Goal: Task Accomplishment & Management: Manage account settings

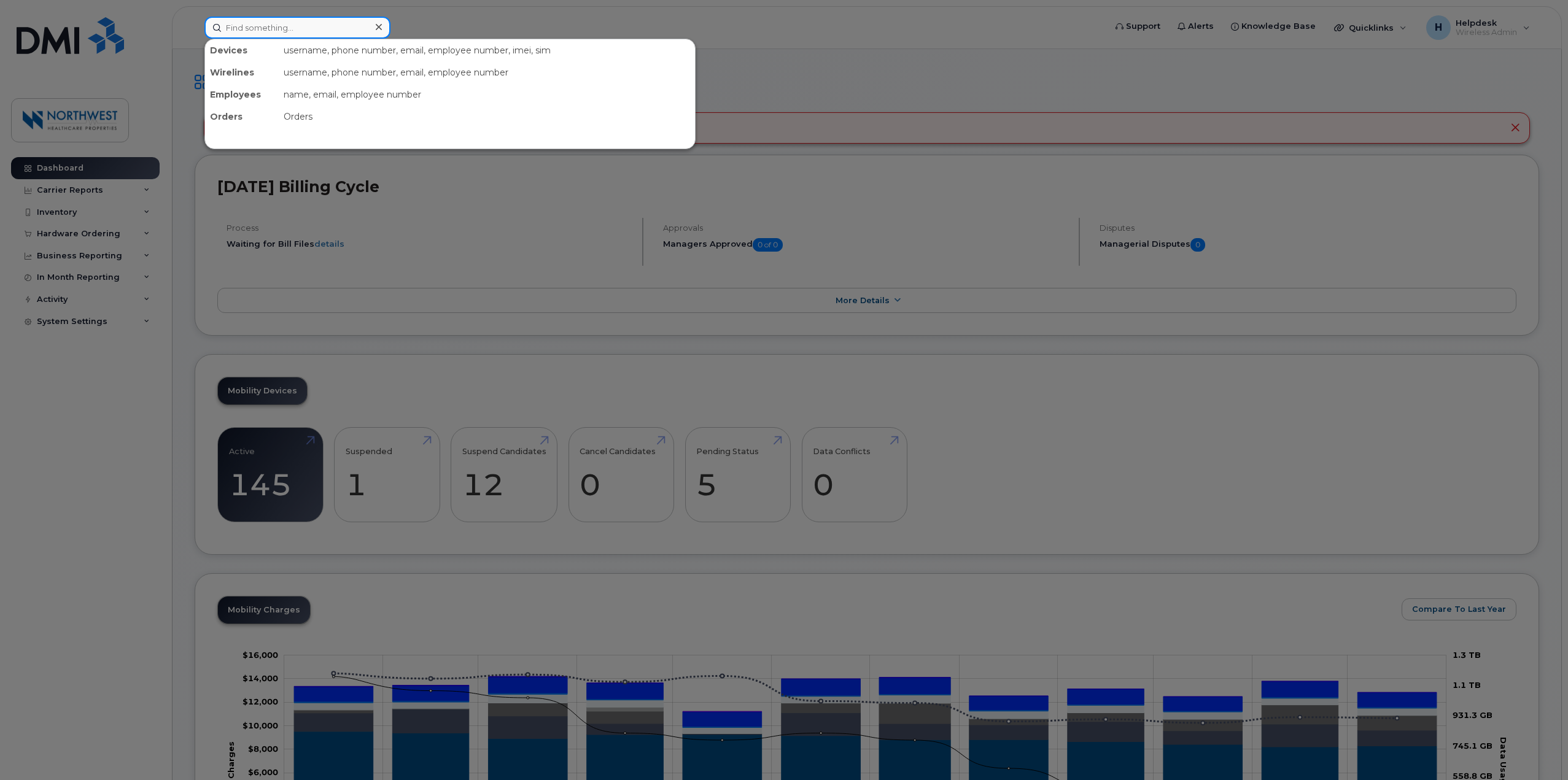
click at [274, 33] on input at bounding box center [297, 27] width 186 height 22
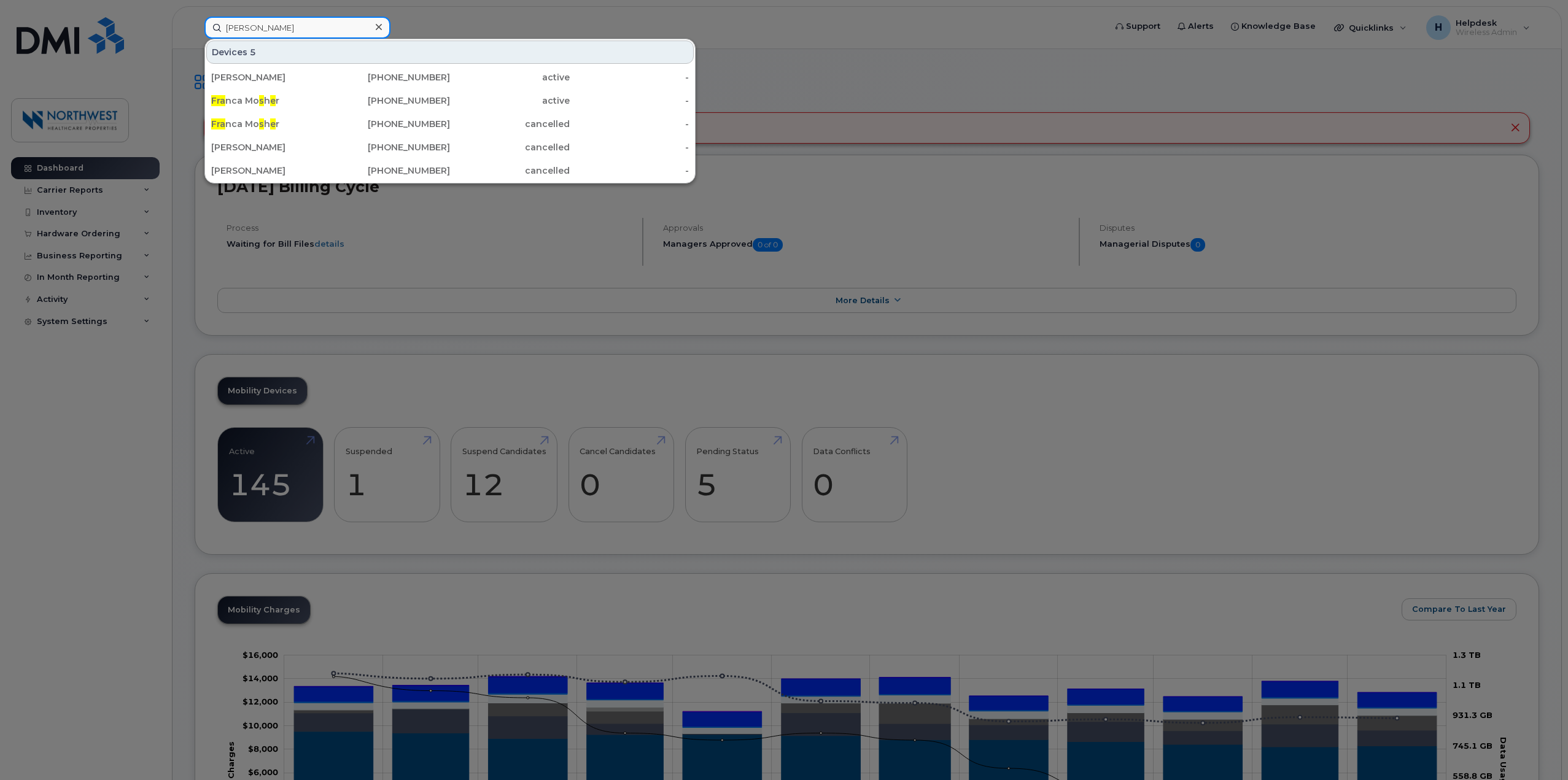
type input "fraser"
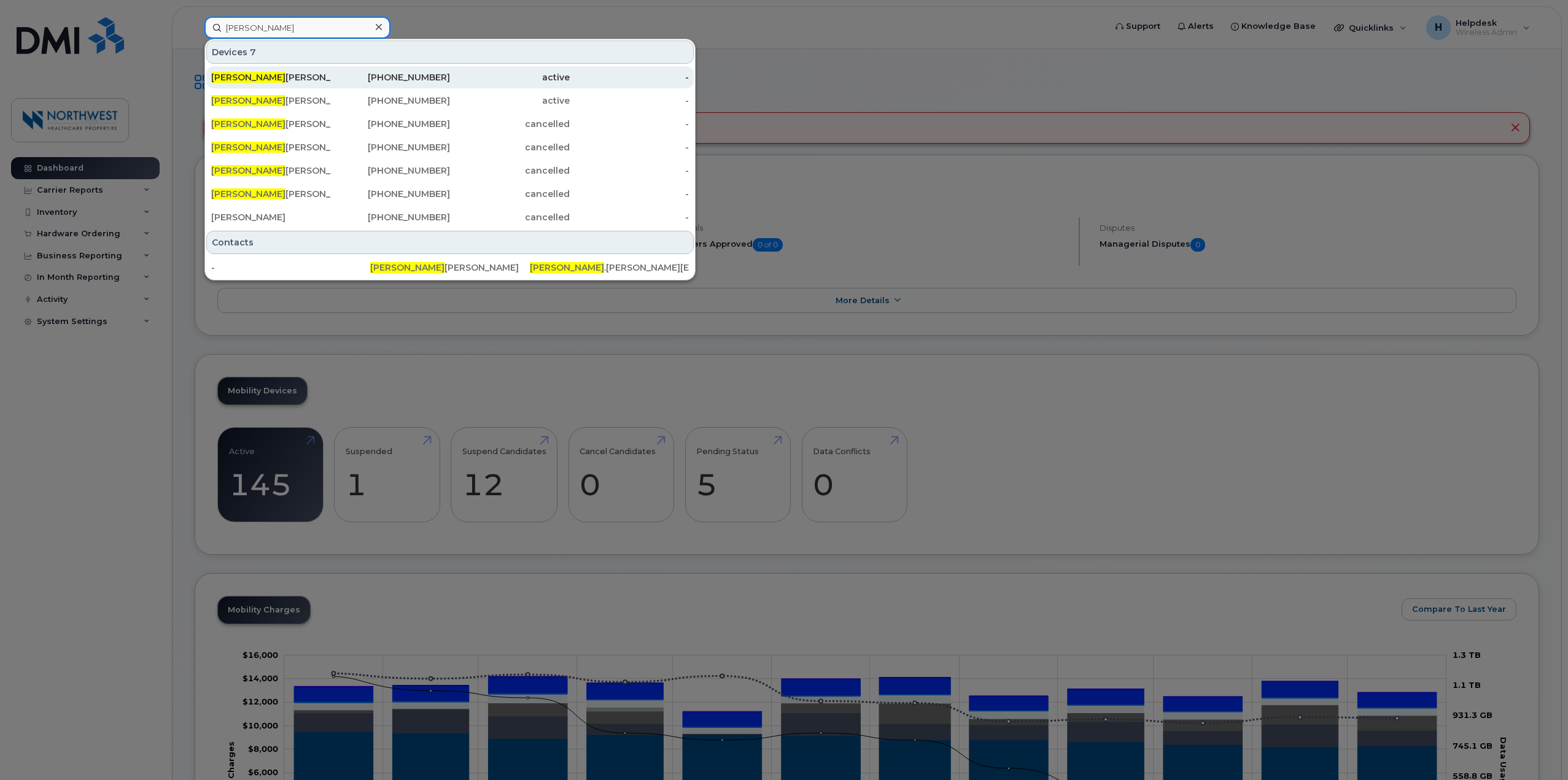
type input "jason"
click at [331, 82] on div "416-459-6198" at bounding box center [390, 77] width 120 height 12
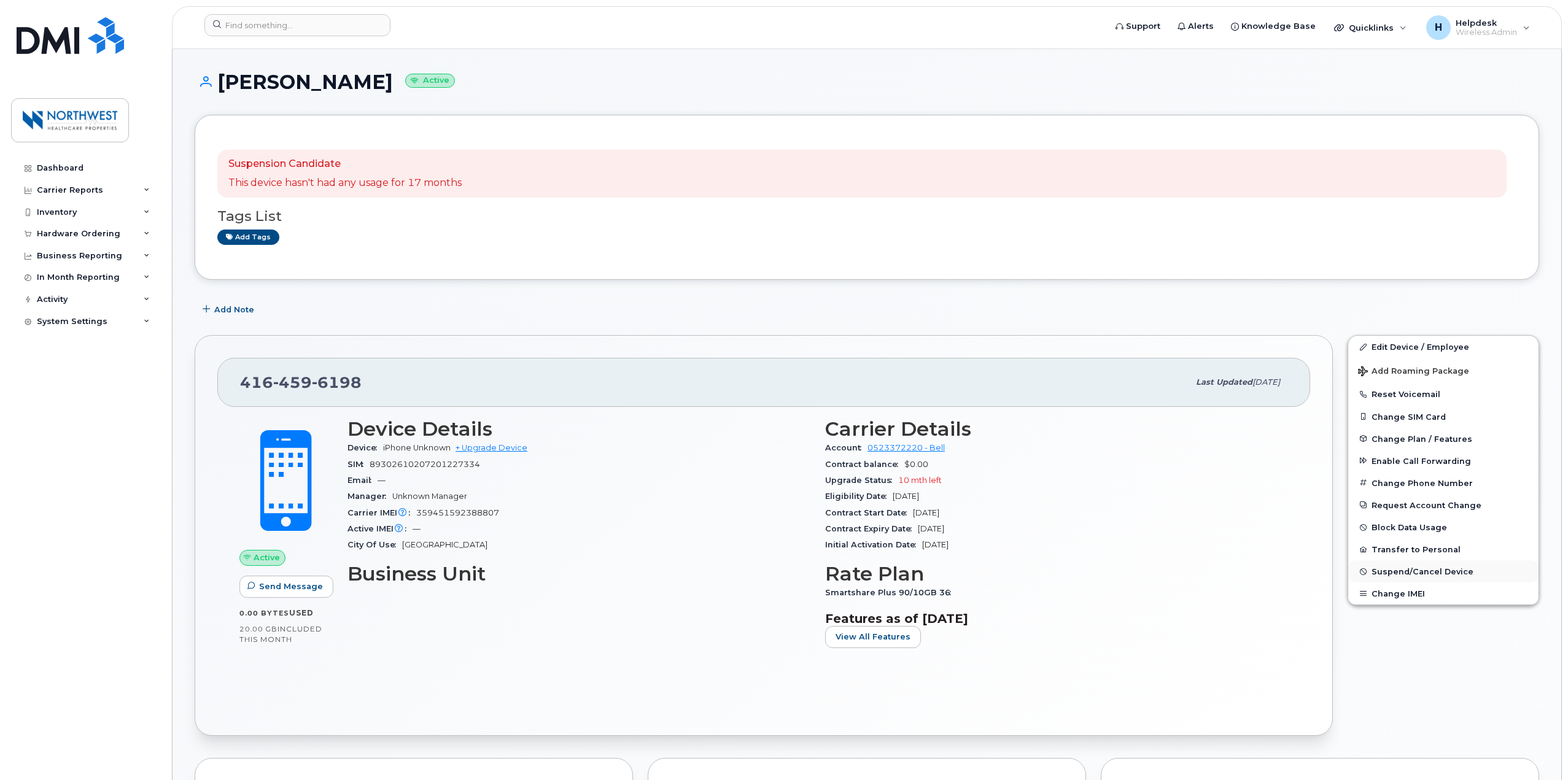
click at [1410, 575] on span "Suspend/Cancel Device" at bounding box center [1422, 571] width 102 height 9
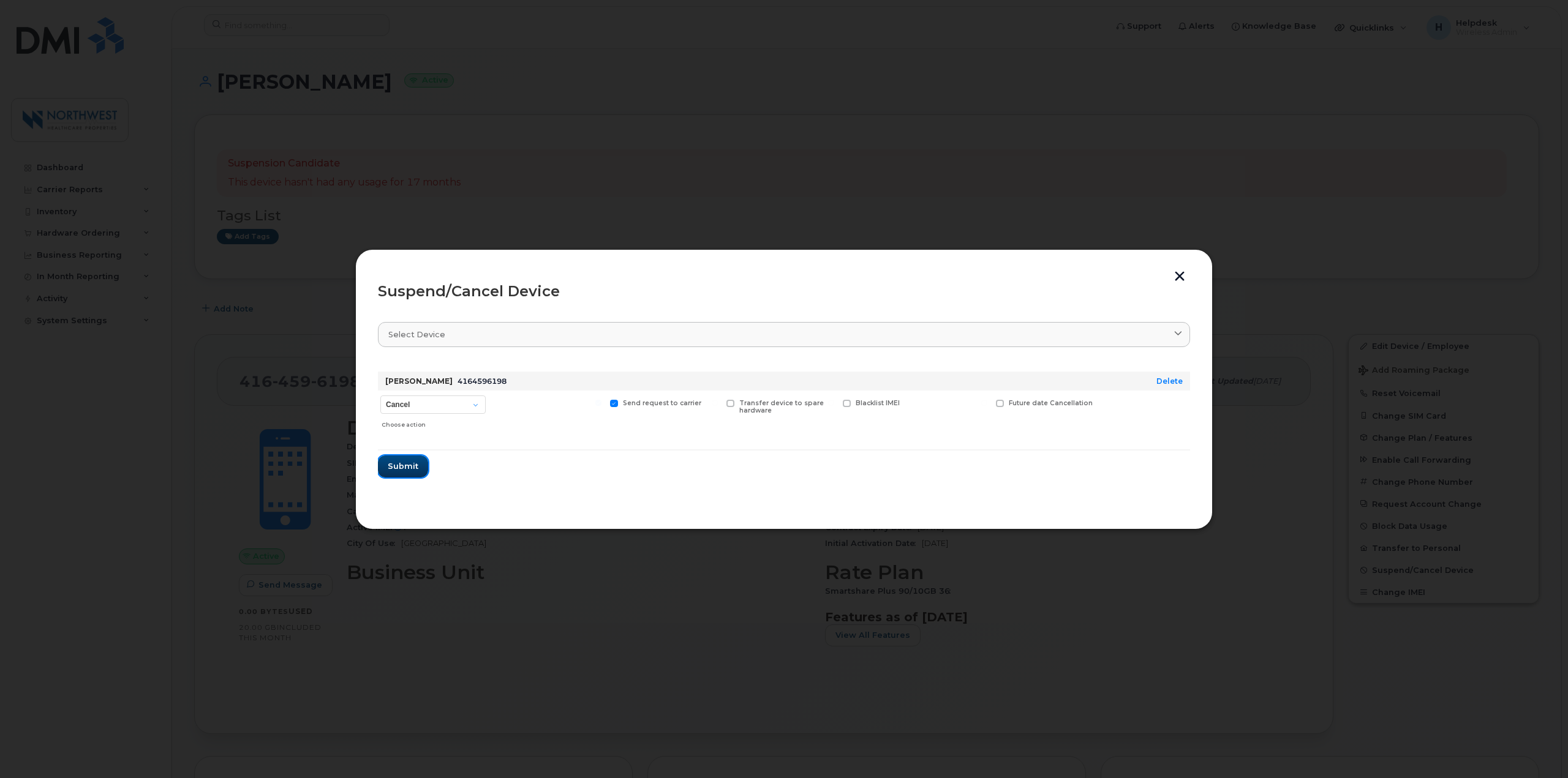
click at [411, 461] on span "Submit" at bounding box center [403, 466] width 30 height 12
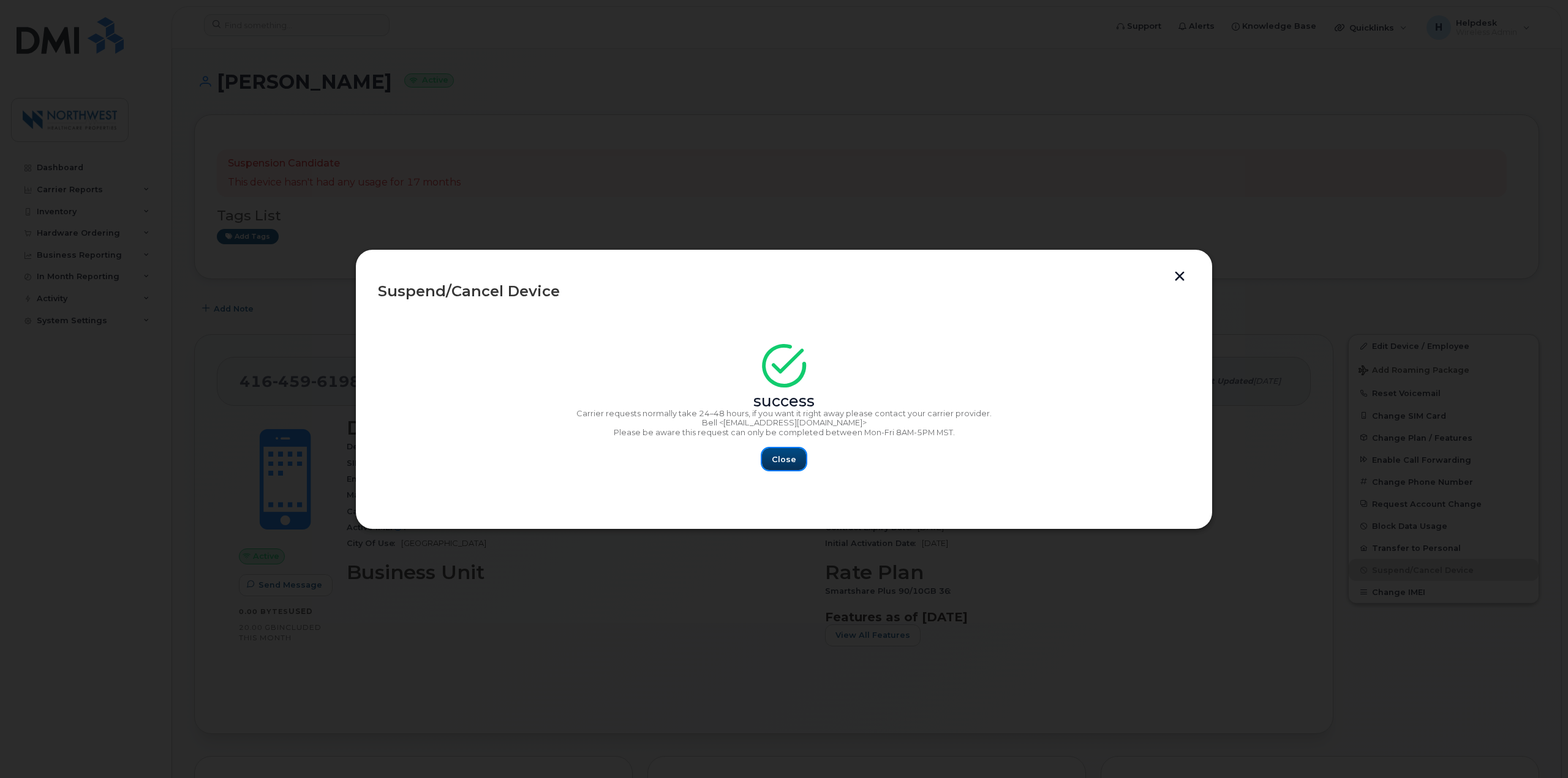
click at [783, 459] on span "Close" at bounding box center [783, 459] width 24 height 12
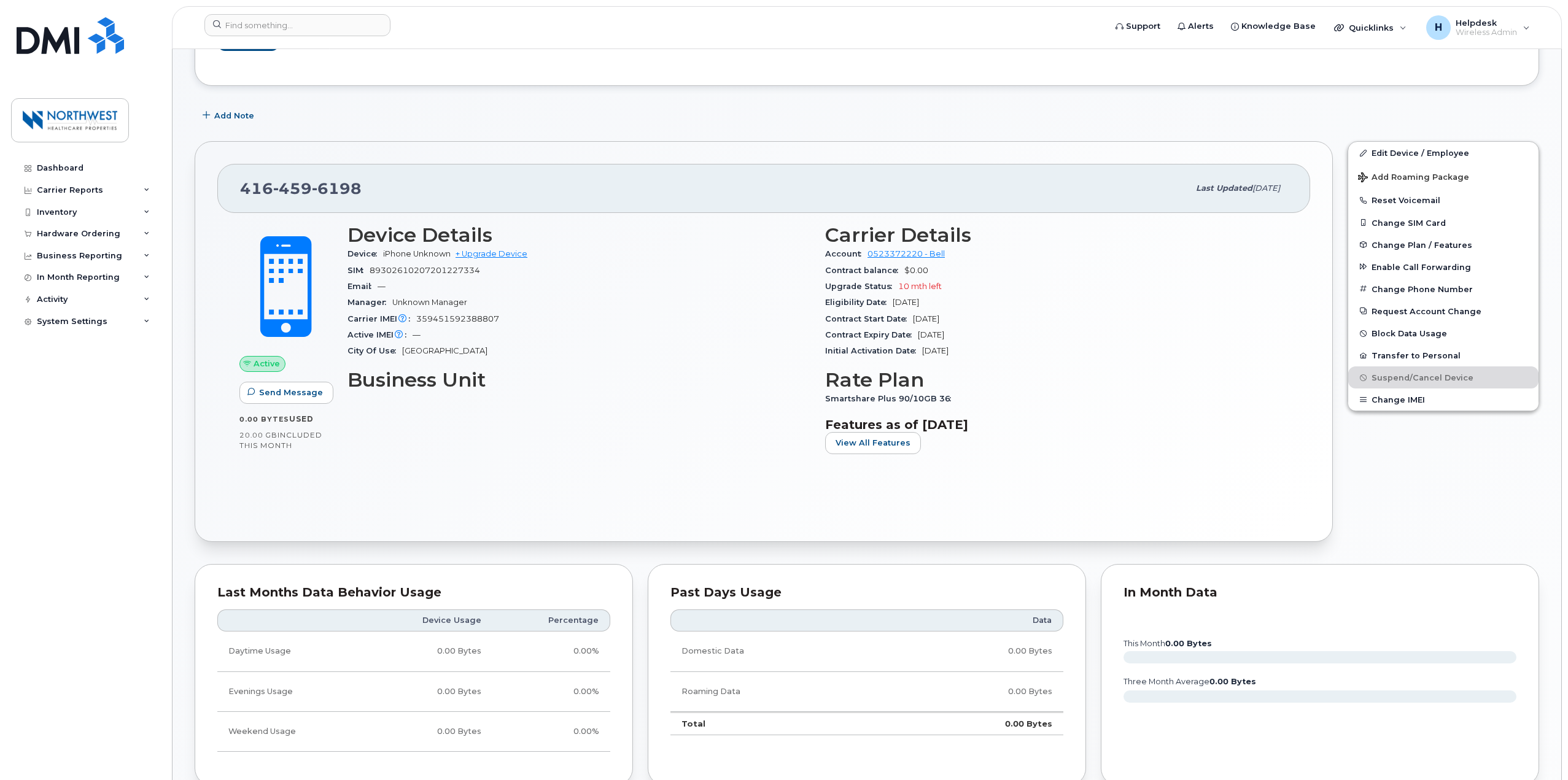
scroll to position [368, 0]
